Goal: Information Seeking & Learning: Learn about a topic

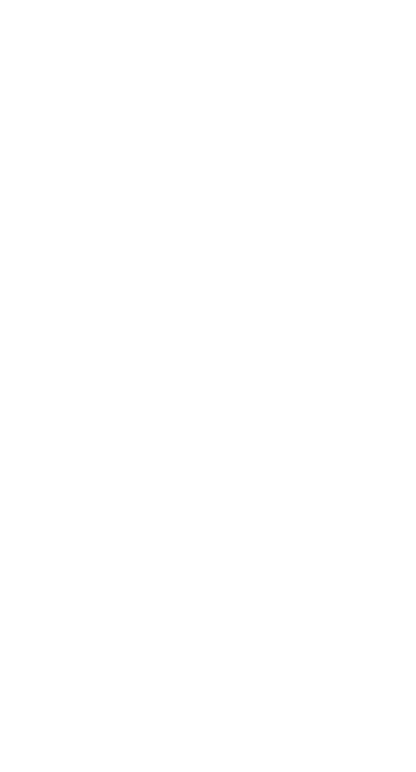
click at [3, 0] on html at bounding box center [208, 0] width 416 height 0
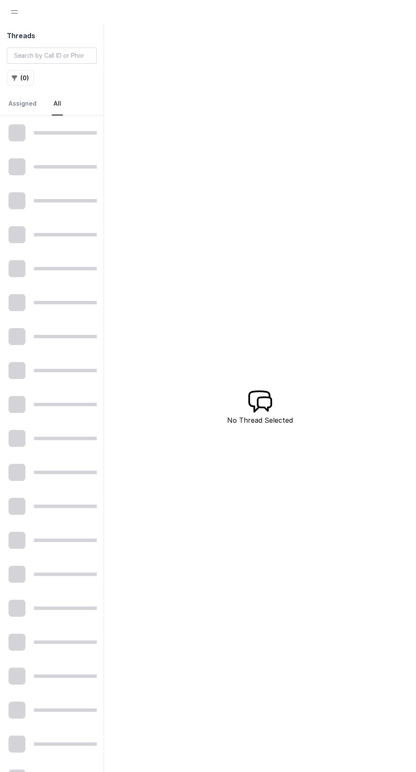
click at [14, 19] on span "Open navigation" at bounding box center [14, 12] width 19 height 19
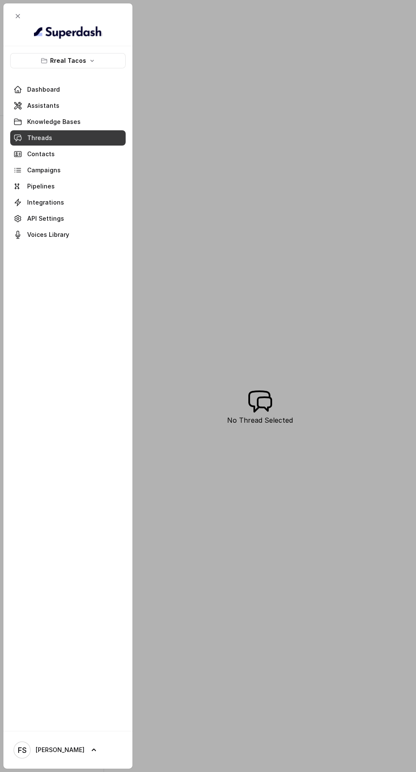
click at [17, 15] on span "Close navigation" at bounding box center [17, 16] width 19 height 19
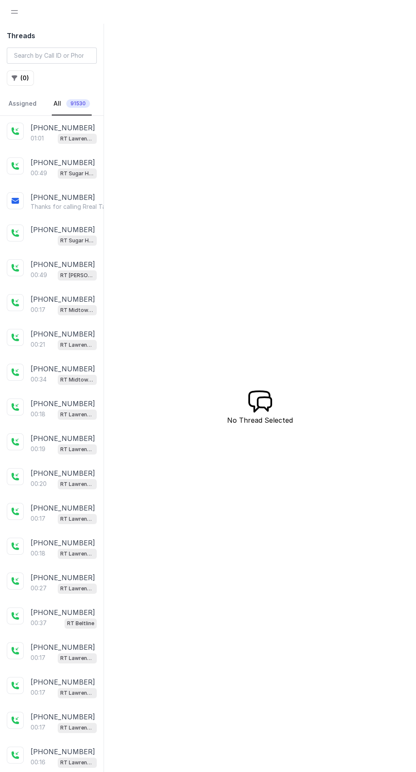
click at [8, 34] on h2 "Threads" at bounding box center [52, 36] width 90 height 10
click at [22, 11] on span "Open navigation" at bounding box center [14, 12] width 19 height 19
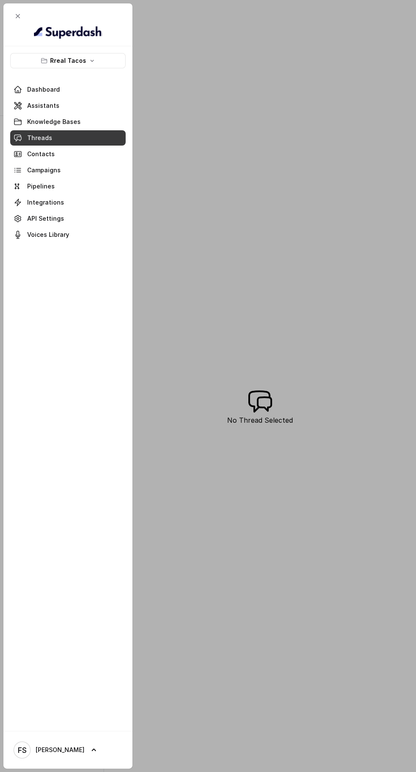
click at [79, 61] on p "Rreal Tacos" at bounding box center [68, 61] width 36 height 10
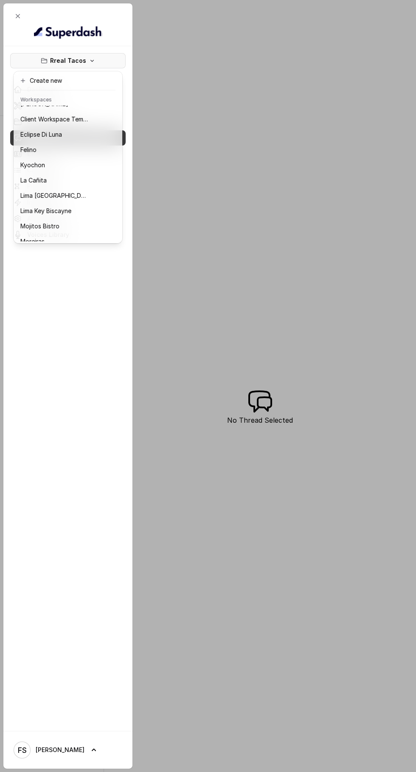
scroll to position [25, 0]
click at [69, 184] on div "La Cañita" at bounding box center [54, 180] width 68 height 10
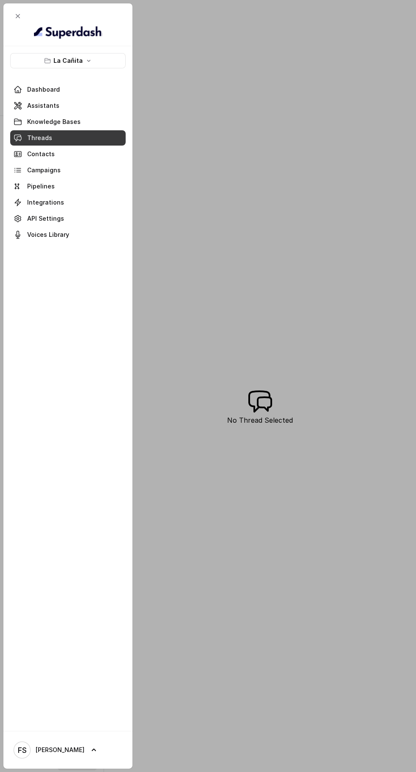
click at [73, 142] on span at bounding box center [68, 138] width 116 height 19
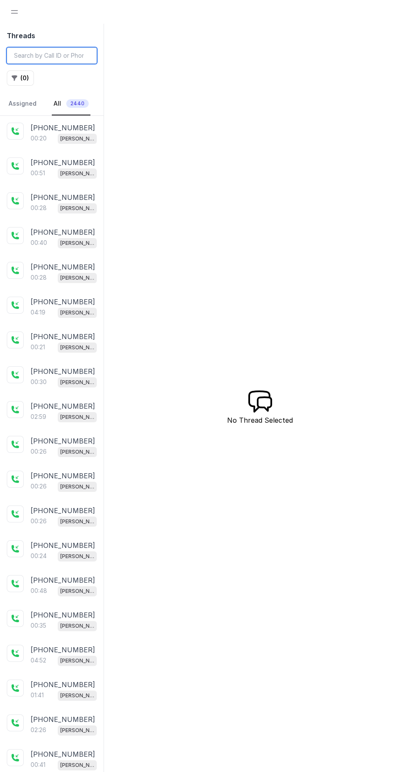
click at [69, 59] on input "search" at bounding box center [52, 56] width 90 height 16
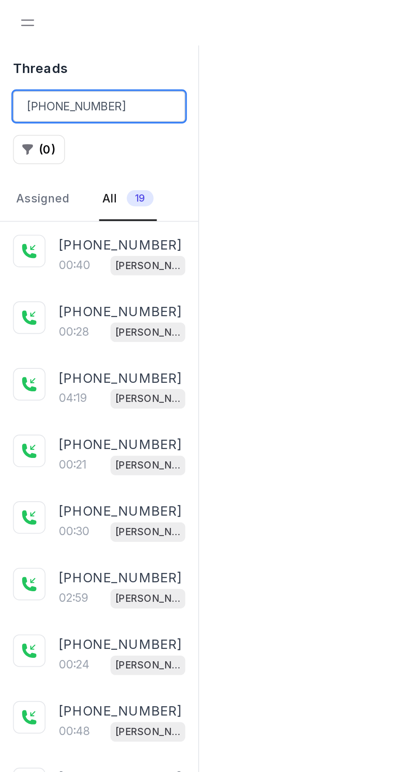
type input "[PHONE_NUMBER]"
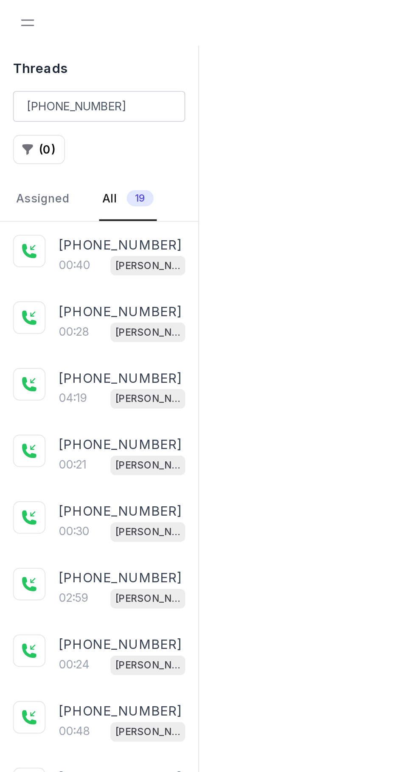
click at [69, 144] on div "[PHONE_NUMBER]:40 [PERSON_NAME]" at bounding box center [52, 133] width 104 height 35
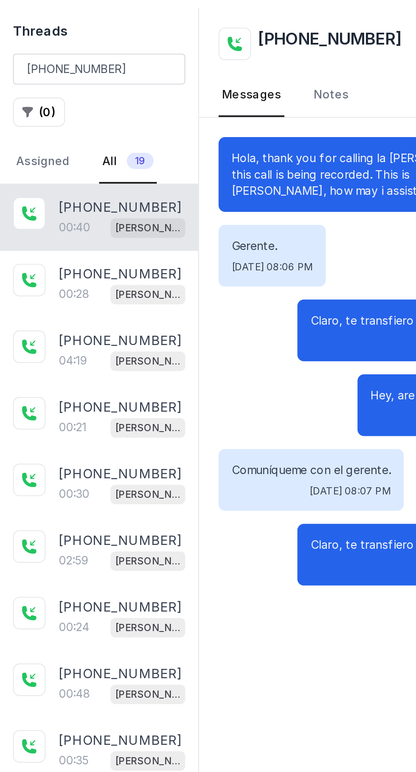
click at [67, 158] on p "[PHONE_NUMBER]" at bounding box center [63, 163] width 65 height 10
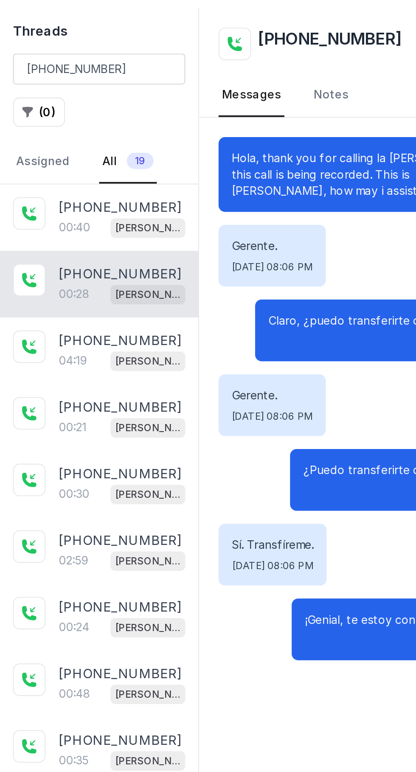
click at [63, 214] on div "[PHONE_NUMBER]:19 [PERSON_NAME]" at bounding box center [52, 203] width 104 height 35
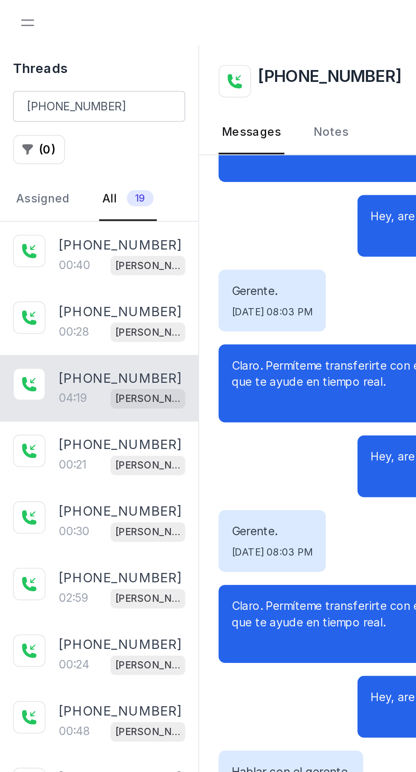
click at [75, 232] on p "[PHONE_NUMBER]" at bounding box center [63, 232] width 65 height 10
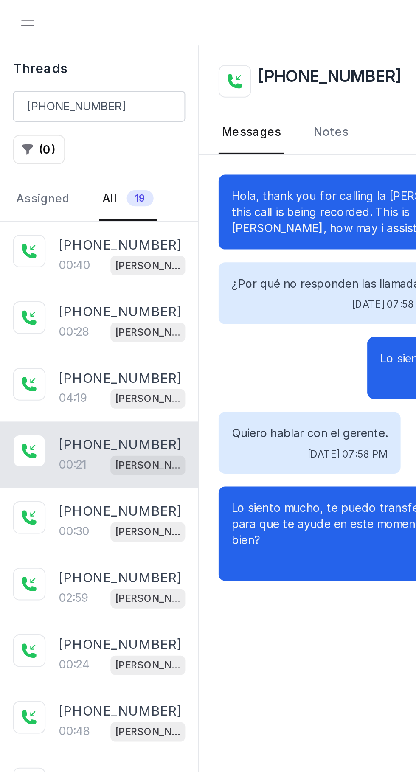
click at [77, 278] on p "[PERSON_NAME]" at bounding box center [77, 278] width 34 height 8
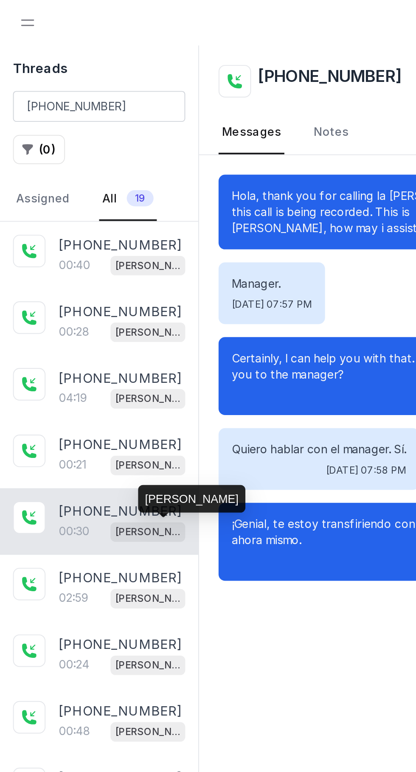
click at [75, 309] on span "[PERSON_NAME]" at bounding box center [77, 313] width 39 height 10
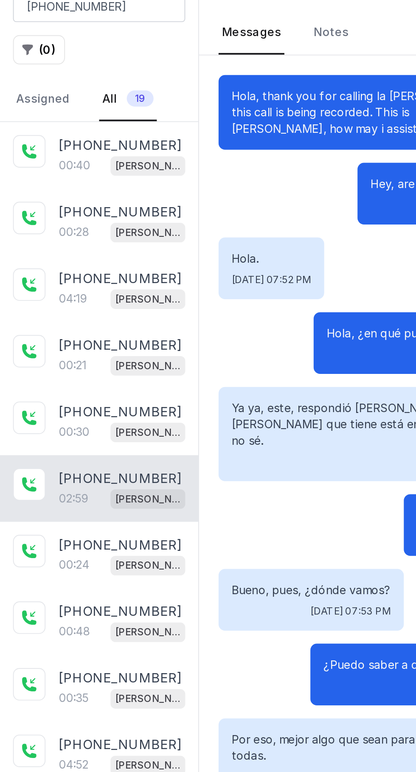
click at [65, 408] on p "[PHONE_NUMBER]" at bounding box center [63, 406] width 65 height 10
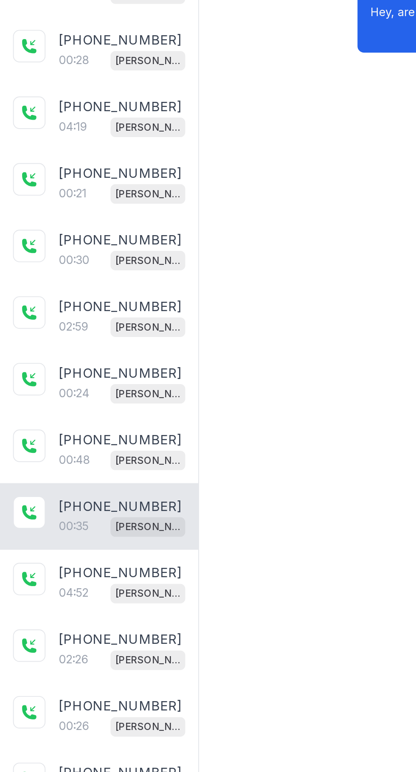
scroll to position [20, 0]
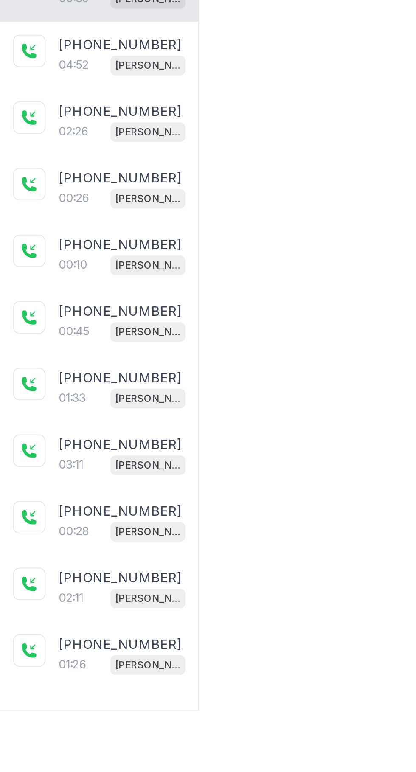
click at [71, 653] on div "[PHONE_NUMBER]:28 [PERSON_NAME]" at bounding box center [52, 670] width 104 height 35
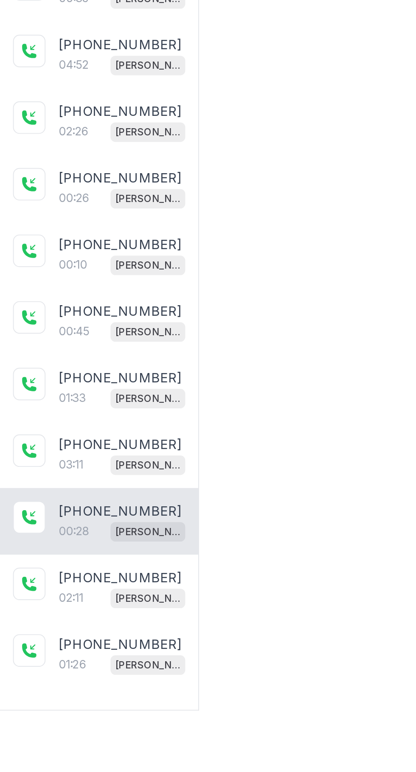
click at [59, 638] on div "03:11 [PERSON_NAME]" at bounding box center [64, 640] width 66 height 11
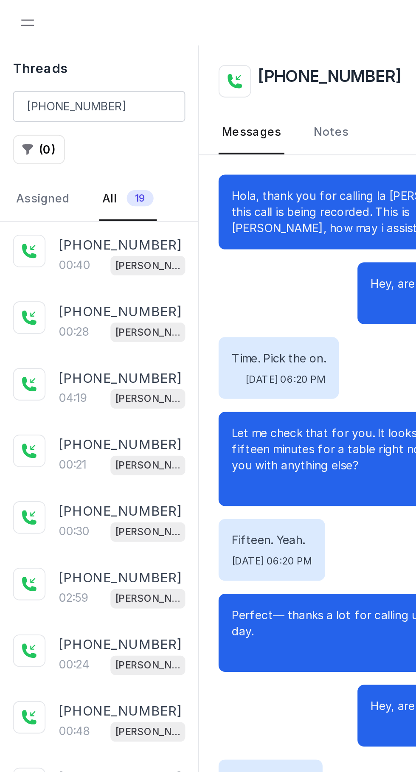
click at [58, 213] on div "[PHONE_NUMBER]:19 [PERSON_NAME]" at bounding box center [52, 203] width 104 height 35
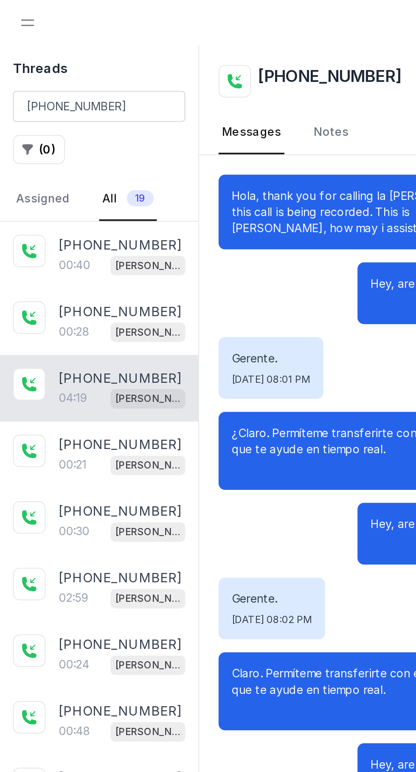
scroll to position [538, 0]
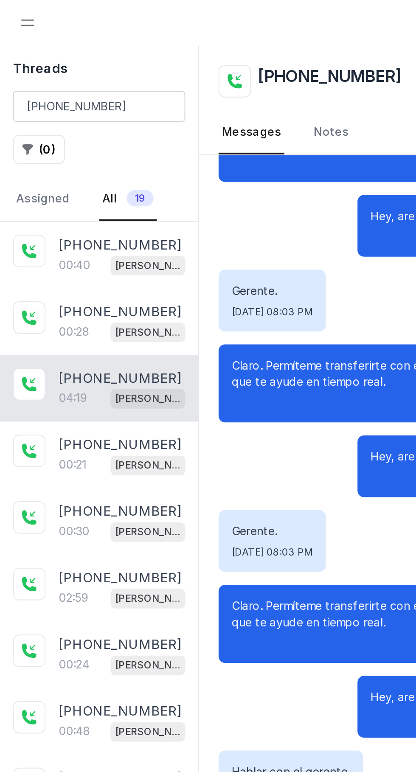
click at [69, 237] on div "00:21 [PERSON_NAME]" at bounding box center [64, 242] width 66 height 11
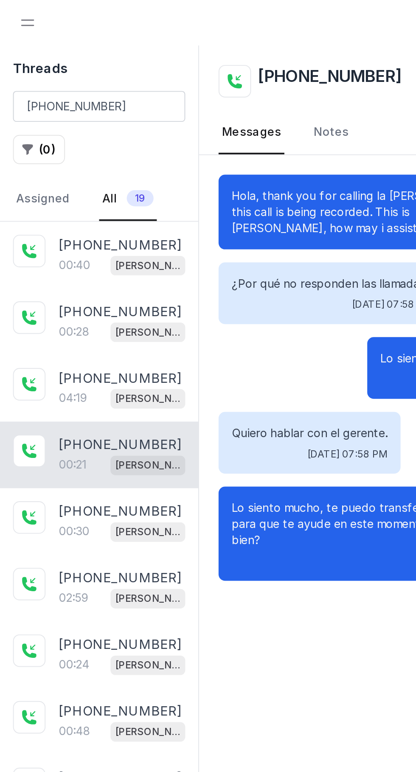
click at [62, 274] on div "00:30 [PERSON_NAME]" at bounding box center [64, 277] width 66 height 11
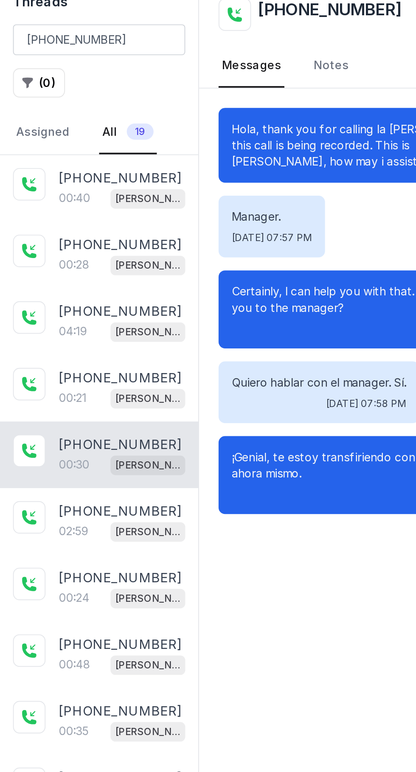
click at [56, 318] on div "[PHONE_NUMBER]:59 [PERSON_NAME]" at bounding box center [52, 307] width 104 height 35
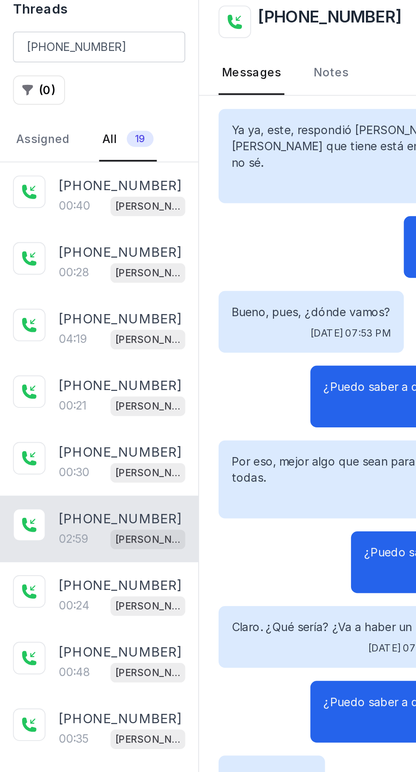
scroll to position [61, 0]
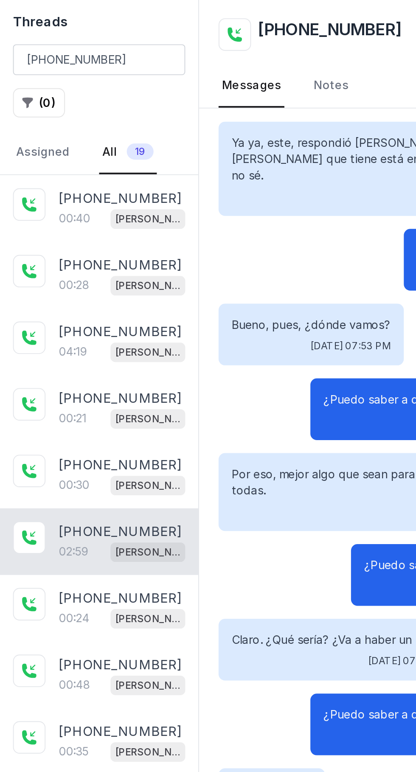
click at [66, 304] on div "[PHONE_NUMBER]:24 [PERSON_NAME]" at bounding box center [52, 321] width 104 height 35
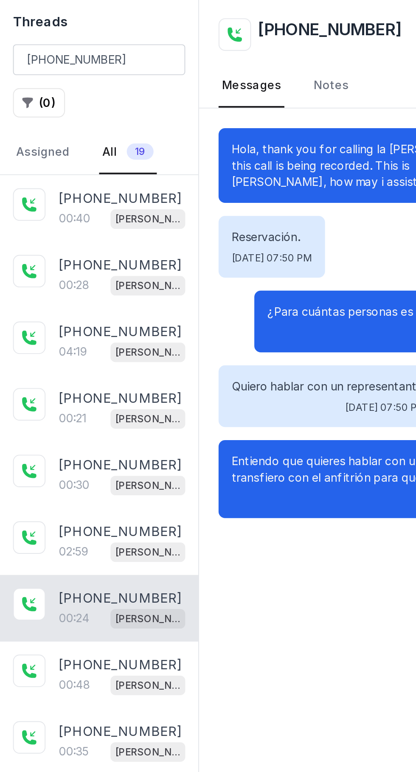
click at [61, 346] on p "[PHONE_NUMBER]" at bounding box center [63, 351] width 65 height 10
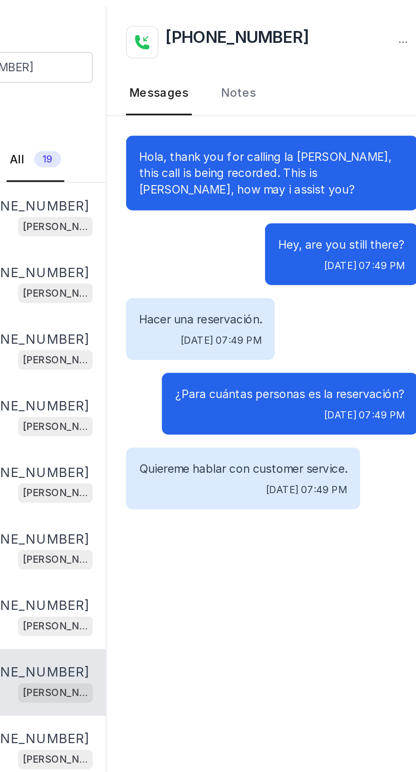
scroll to position [14, 0]
